Goal: Information Seeking & Learning: Learn about a topic

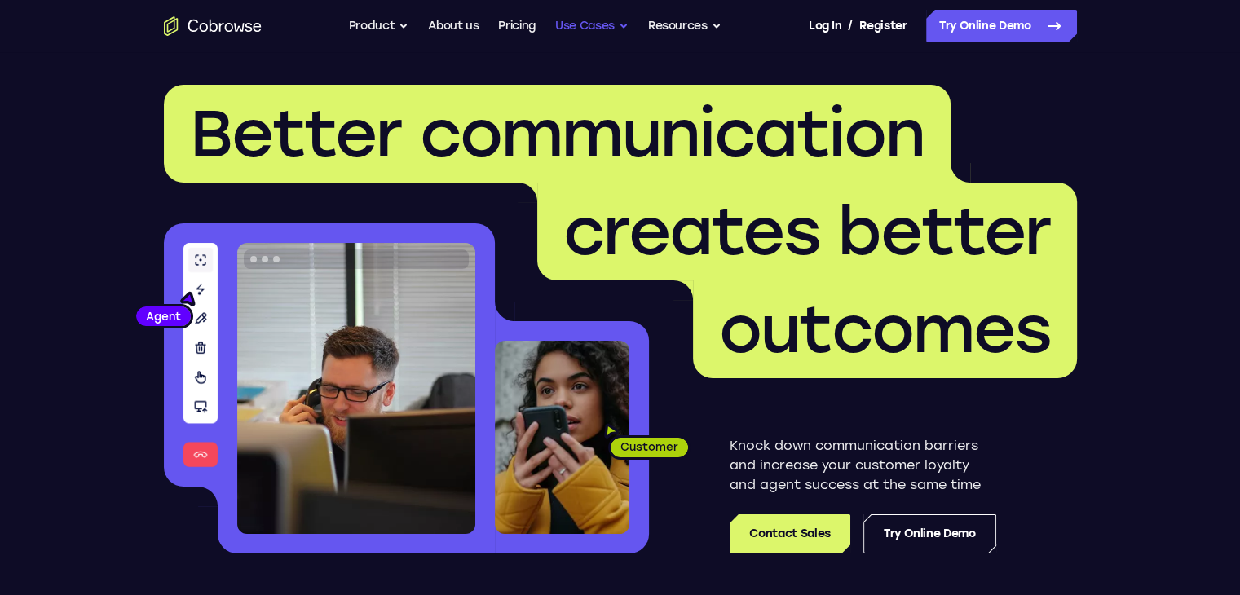
click at [617, 30] on button "Use Cases" at bounding box center [591, 26] width 73 height 33
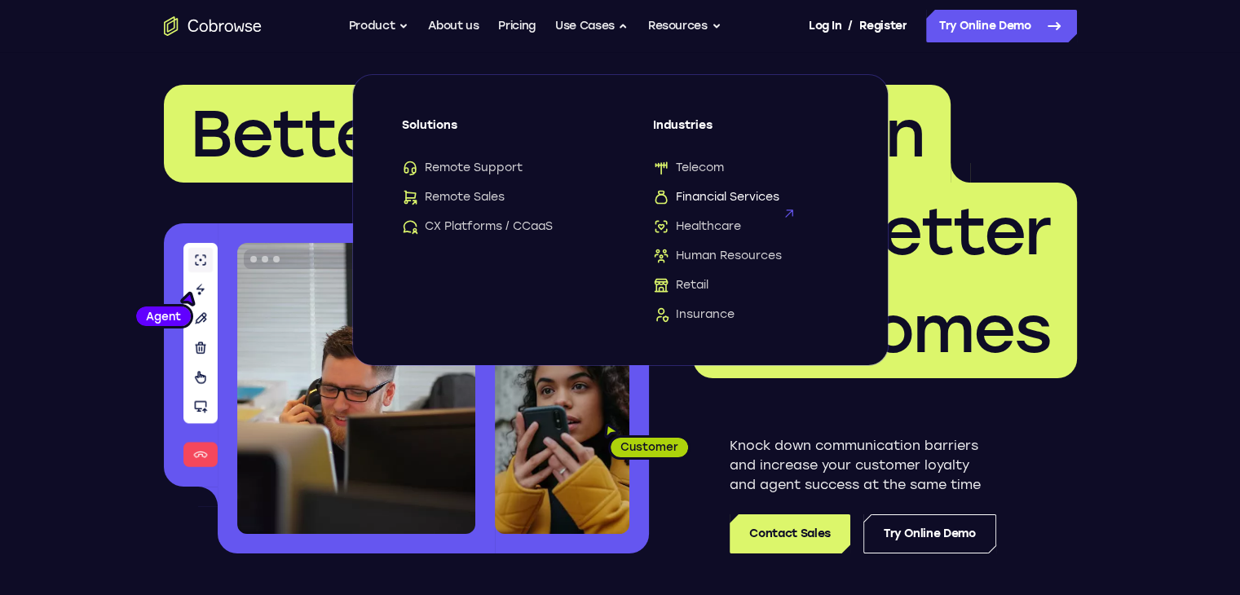
click at [708, 197] on span "Financial Services" at bounding box center [716, 197] width 126 height 16
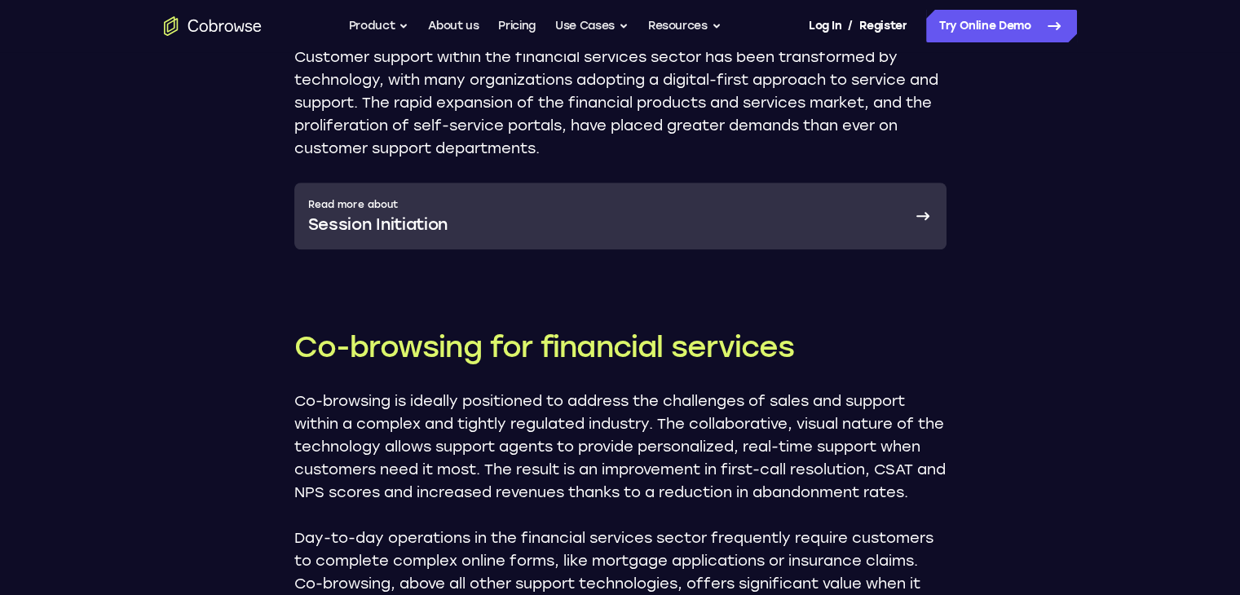
scroll to position [1141, 0]
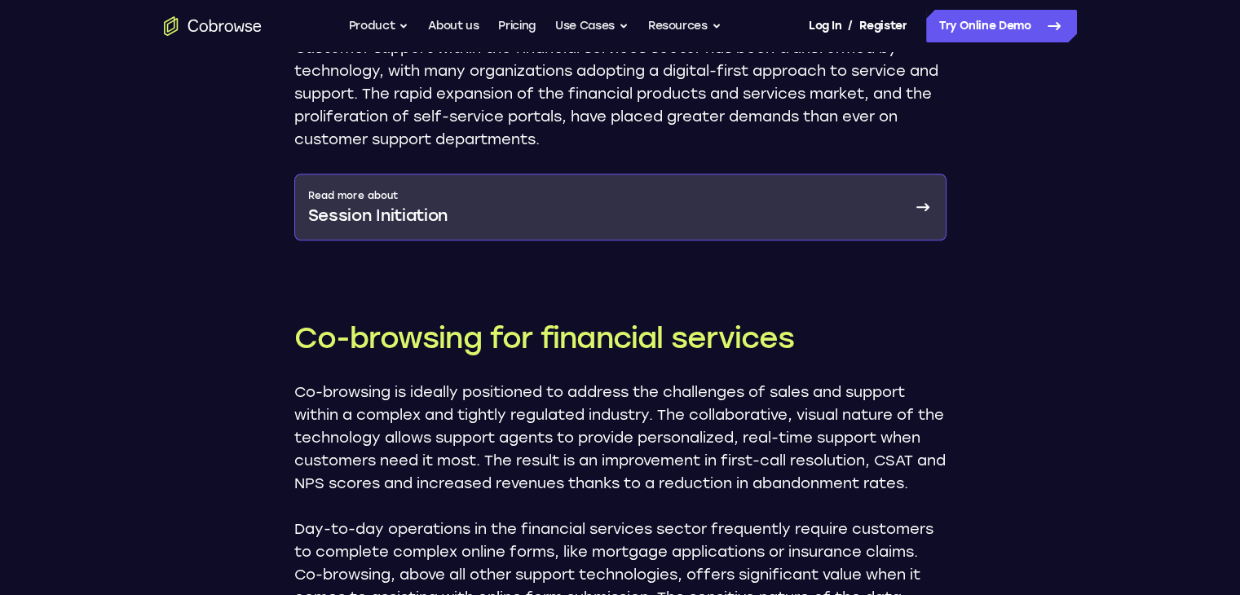
click at [923, 197] on icon at bounding box center [923, 207] width 20 height 20
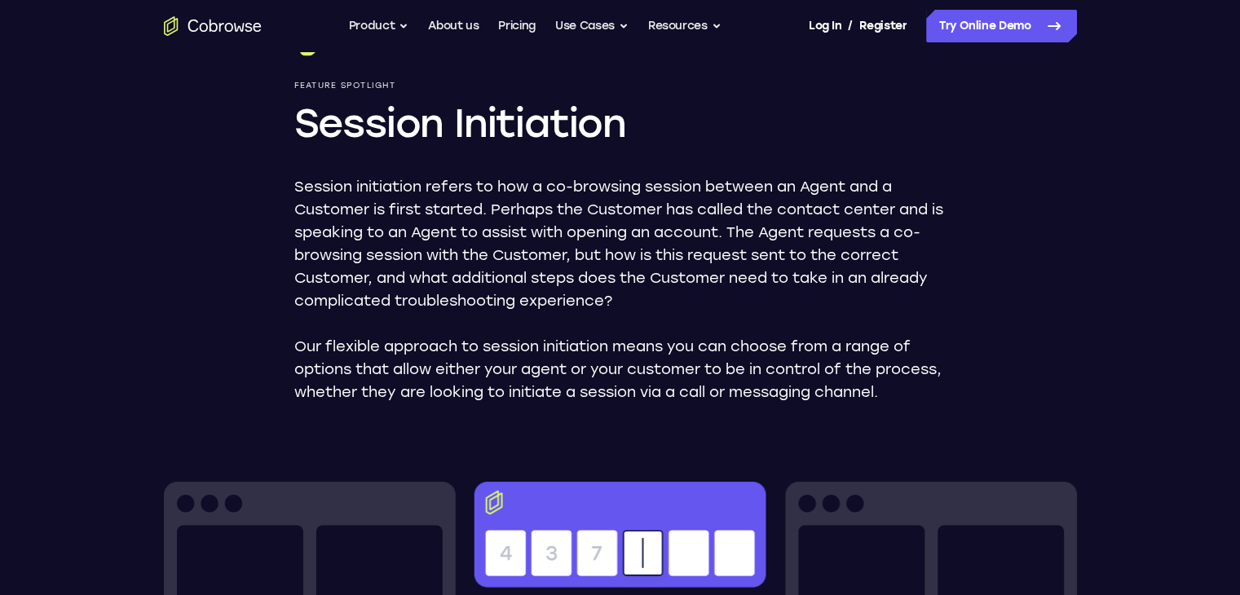
scroll to position [163, 0]
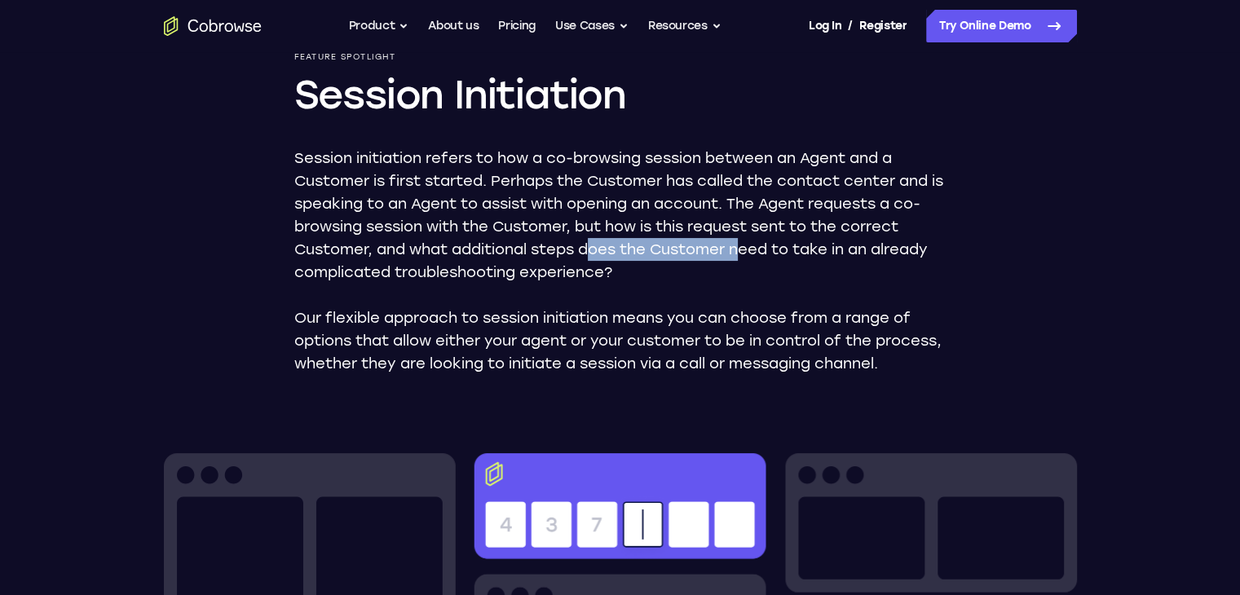
drag, startPoint x: 593, startPoint y: 249, endPoint x: 766, endPoint y: 241, distance: 173.0
click at [764, 241] on p "Session initiation refers to how a co-browsing session between an Agent and a C…" at bounding box center [620, 215] width 652 height 137
click at [774, 240] on p "Session initiation refers to how a co-browsing session between an Agent and a C…" at bounding box center [620, 215] width 652 height 137
